Goal: Find specific page/section: Find specific page/section

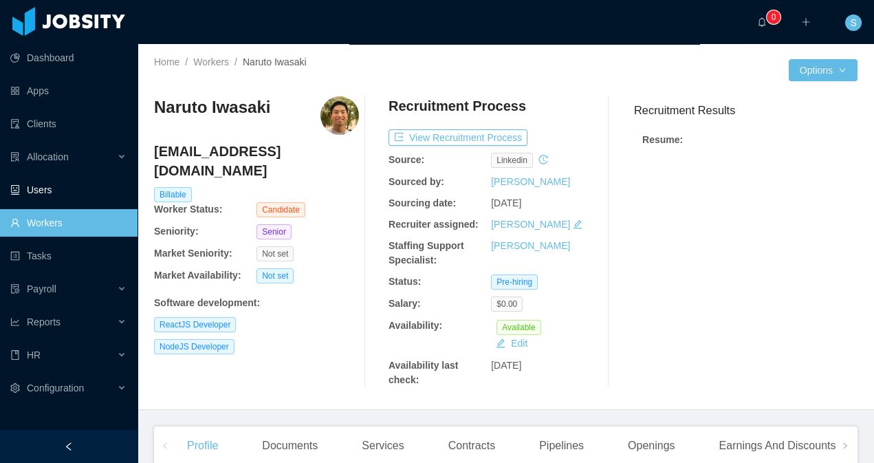
scroll to position [300, 0]
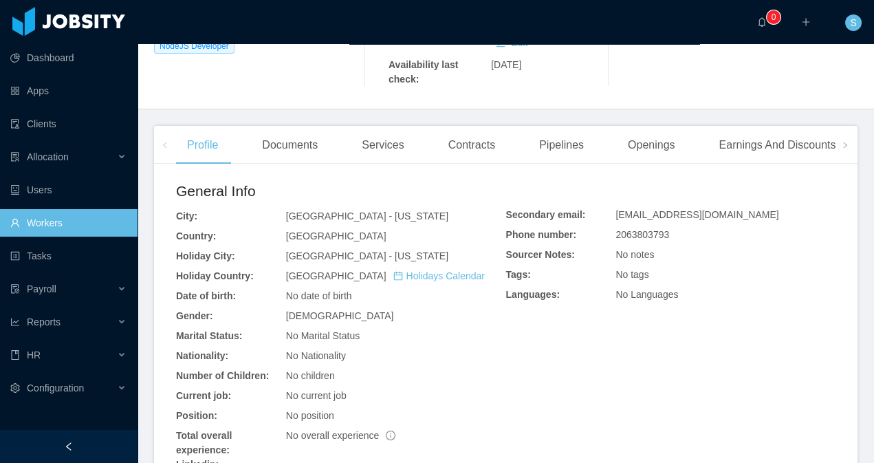
click at [52, 230] on link "Workers" at bounding box center [68, 223] width 116 height 28
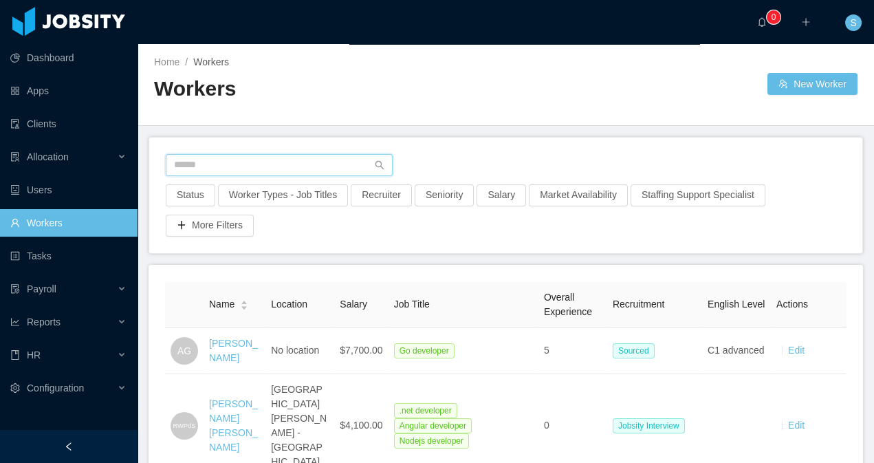
click at [214, 164] on input "text" at bounding box center [279, 165] width 227 height 22
paste input "**********"
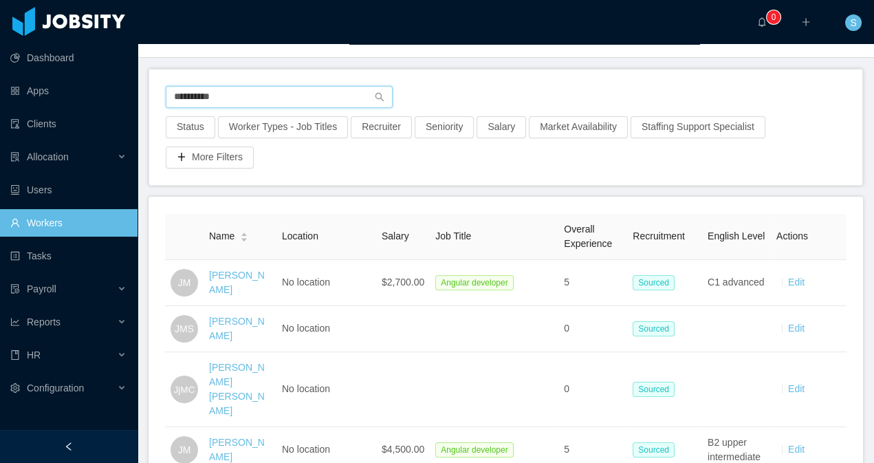
scroll to position [144, 0]
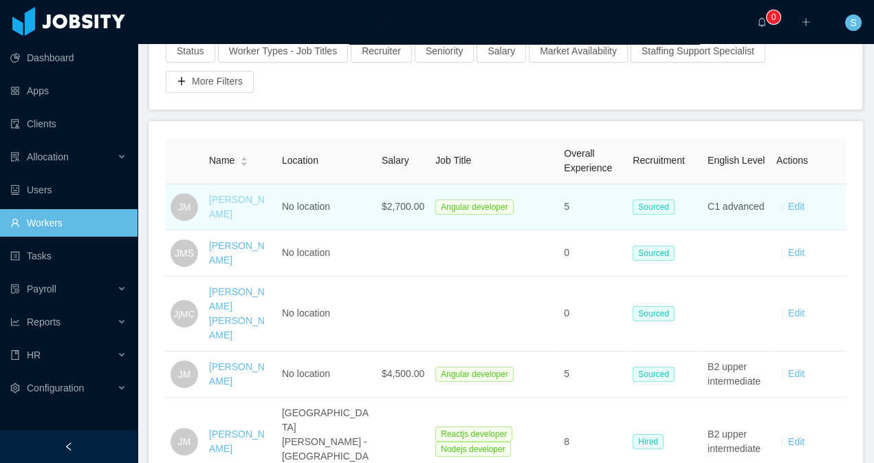
type input "**********"
click at [230, 208] on link "[PERSON_NAME]" at bounding box center [237, 206] width 56 height 25
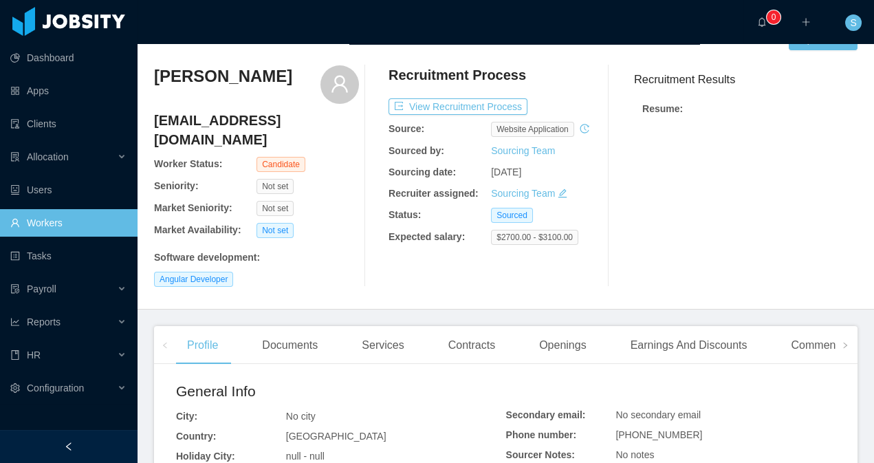
scroll to position [127, 0]
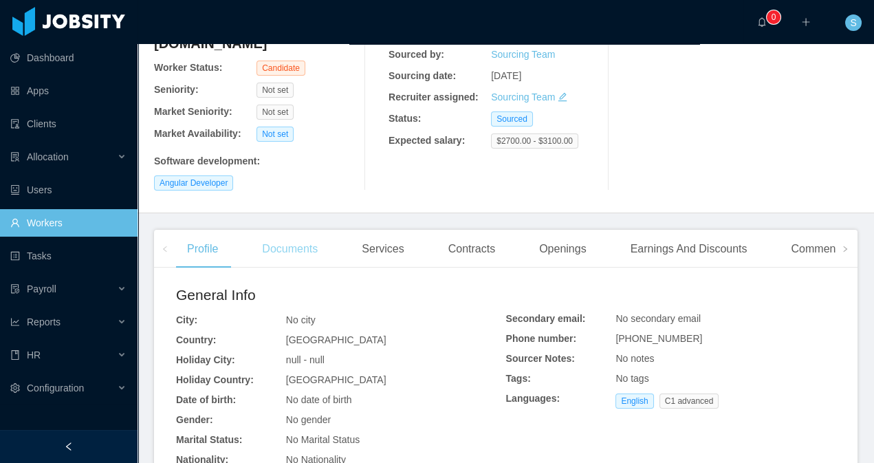
click at [278, 230] on div "Documents" at bounding box center [290, 249] width 78 height 39
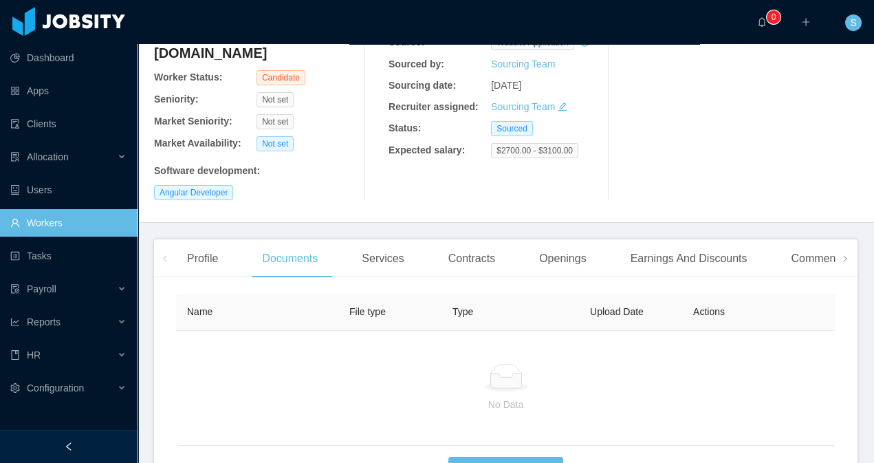
scroll to position [127, 0]
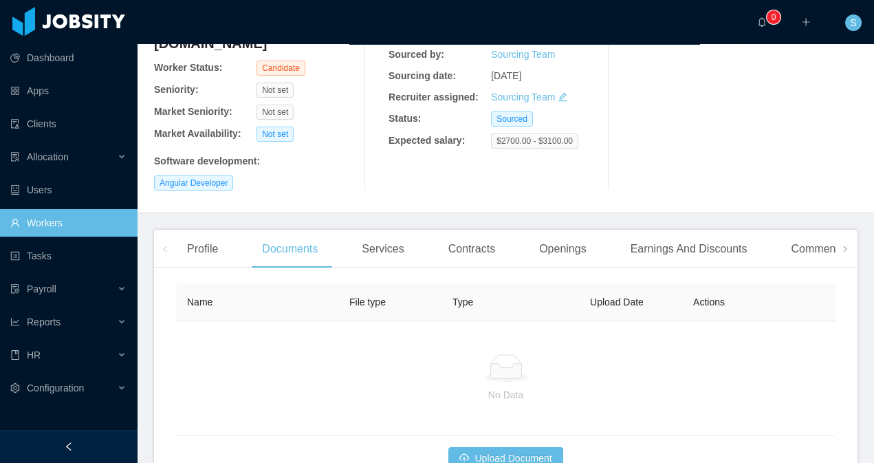
click at [166, 245] on icon "icon: left" at bounding box center [165, 248] width 7 height 7
click at [219, 234] on div "Profile" at bounding box center [202, 249] width 53 height 39
